Goal: Navigation & Orientation: Find specific page/section

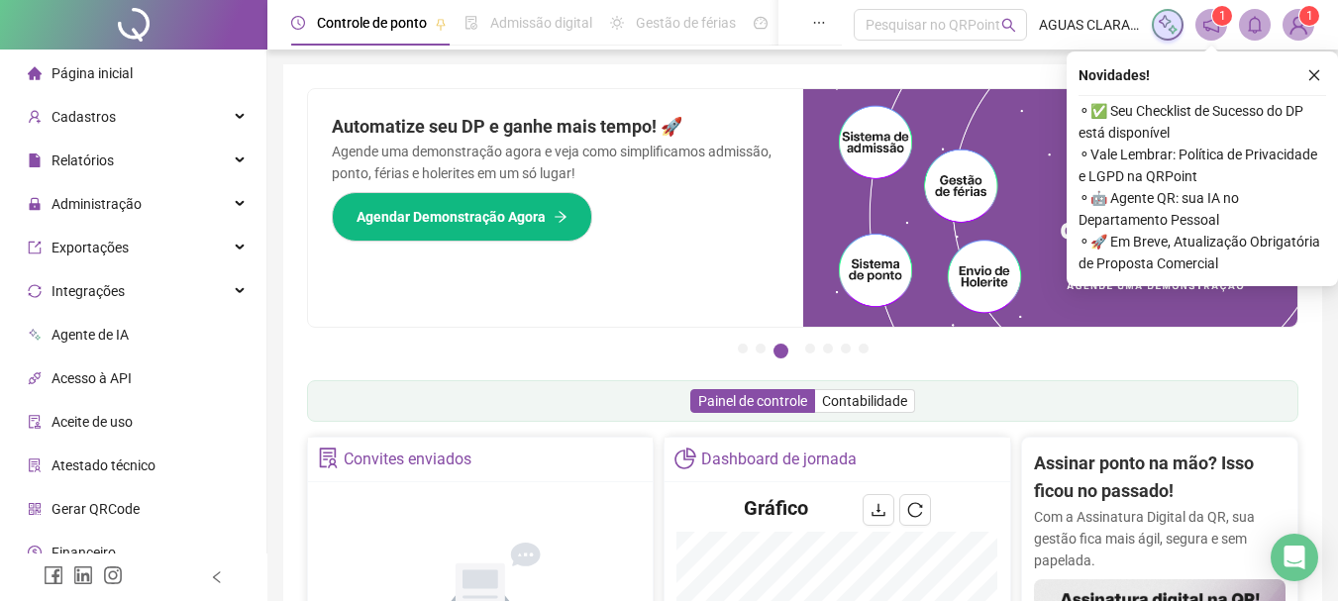
scroll to position [297, 0]
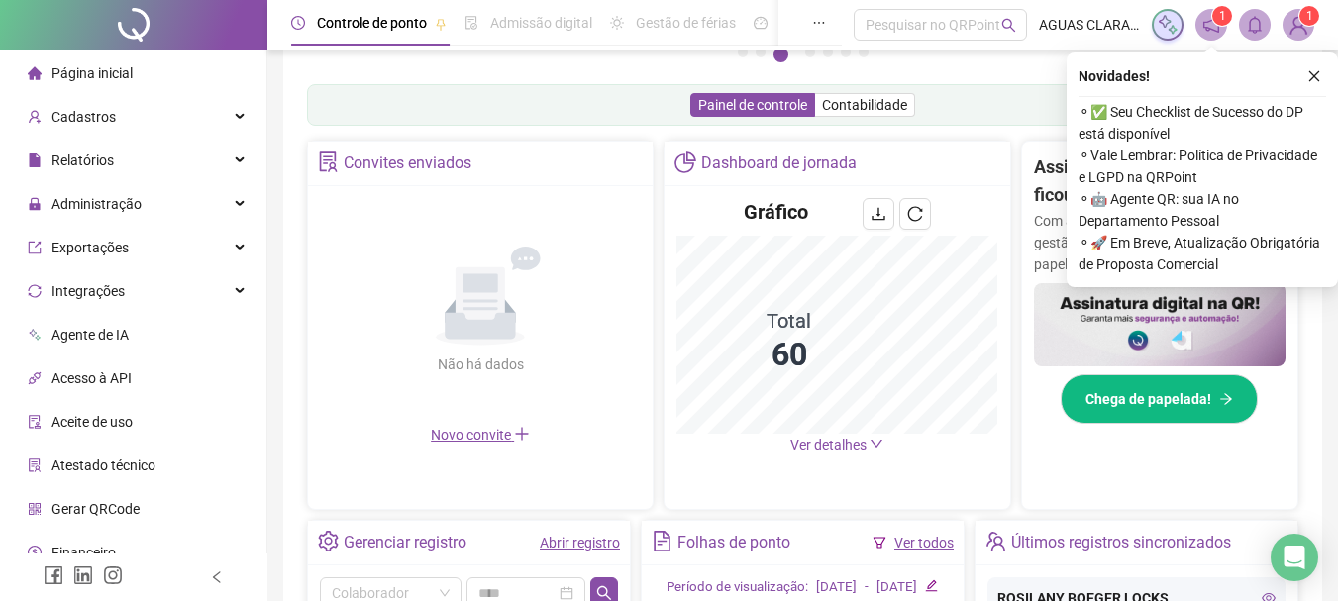
click at [840, 450] on span "Ver detalhes" at bounding box center [828, 445] width 76 height 16
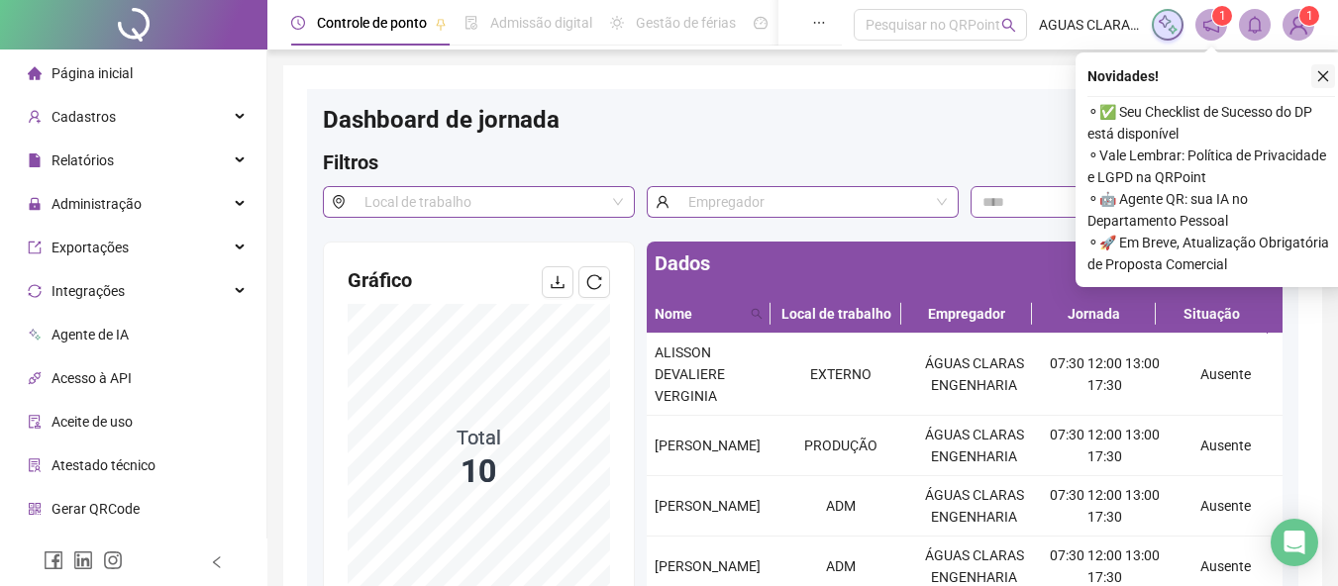
click at [1326, 74] on icon "close" at bounding box center [1323, 76] width 14 height 14
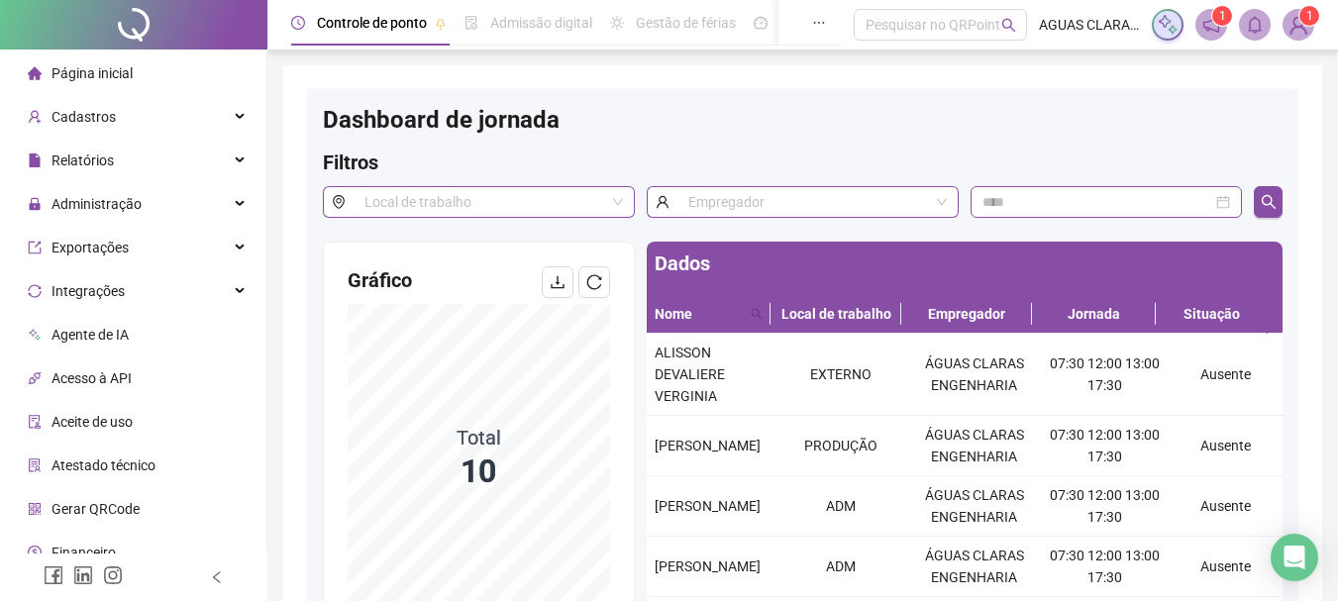
click at [1301, 30] on img at bounding box center [1299, 25] width 30 height 30
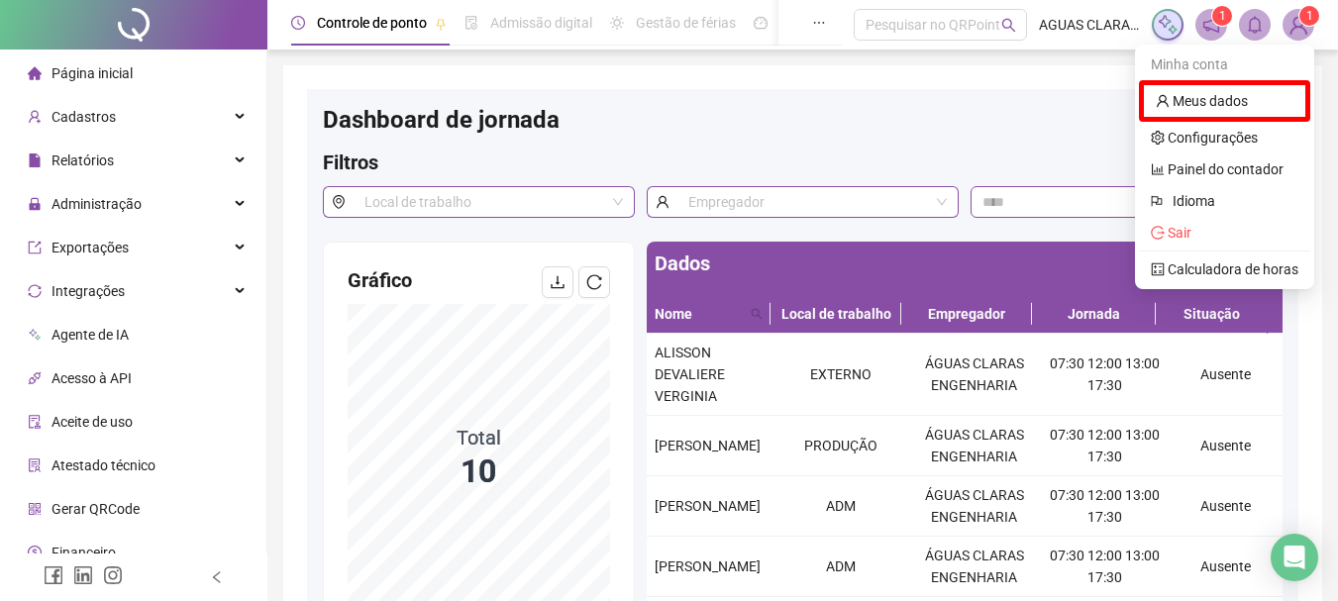
click at [1018, 123] on div "Dashboard de jornada" at bounding box center [803, 127] width 960 height 44
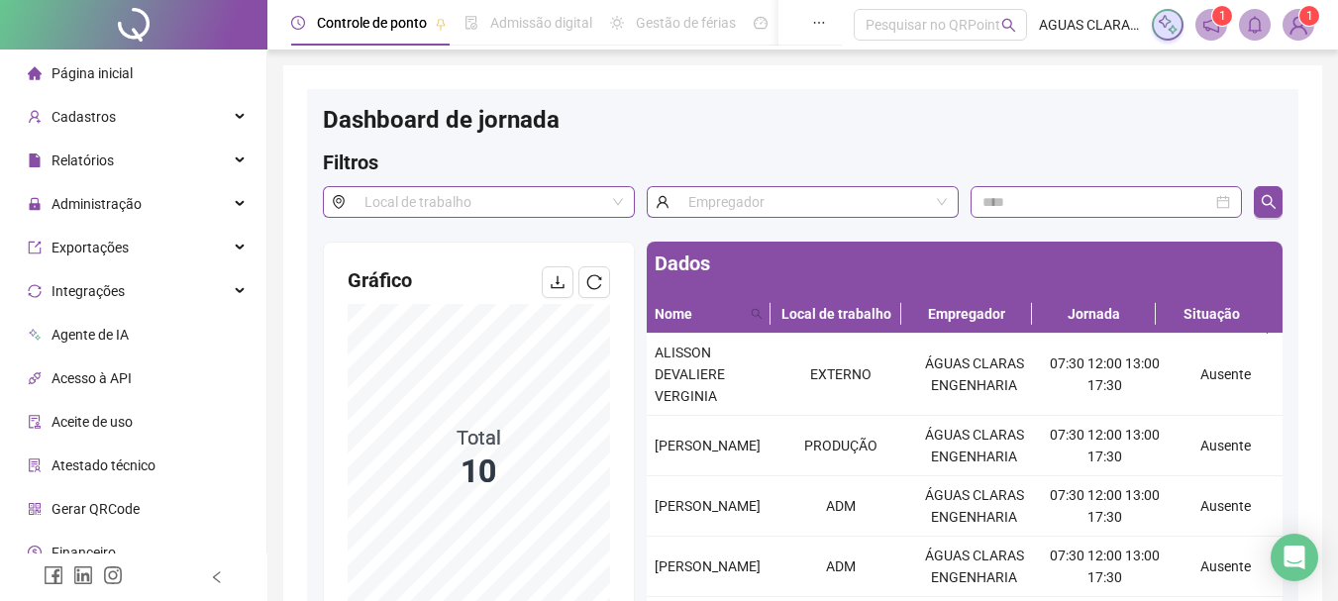
click at [1207, 21] on icon "notification" at bounding box center [1212, 25] width 18 height 18
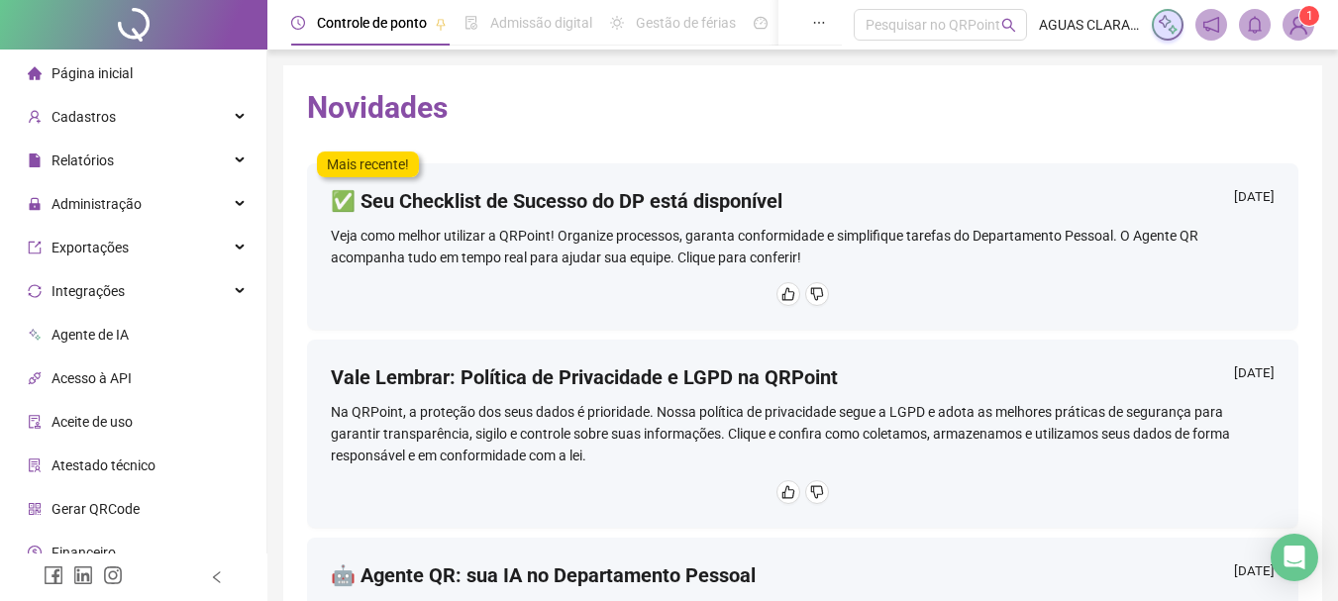
click at [72, 76] on span "Página inicial" at bounding box center [92, 73] width 81 height 16
